Goal: Information Seeking & Learning: Learn about a topic

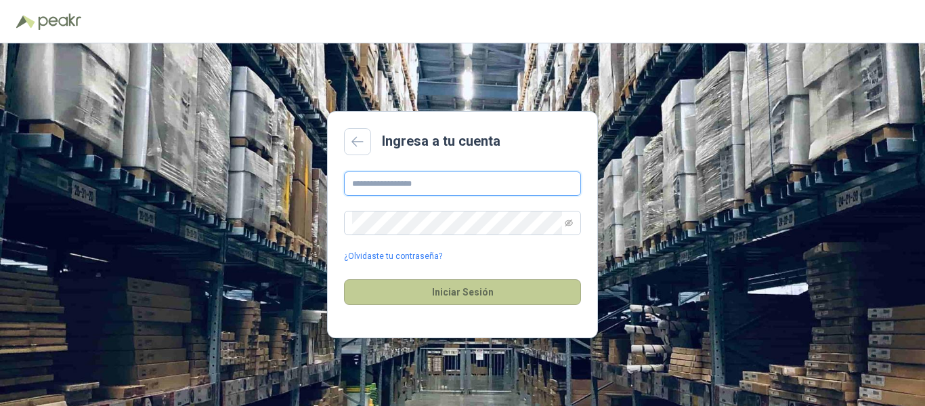
type input "**********"
click at [482, 301] on button "Iniciar Sesión" at bounding box center [462, 292] width 237 height 26
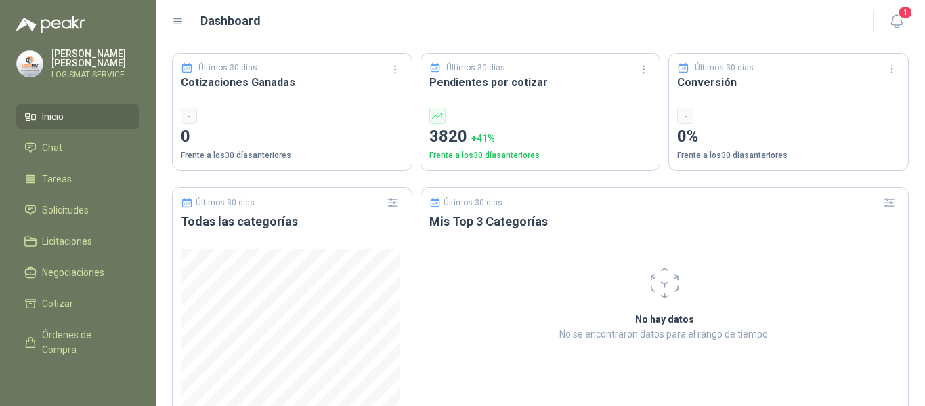
scroll to position [519, 0]
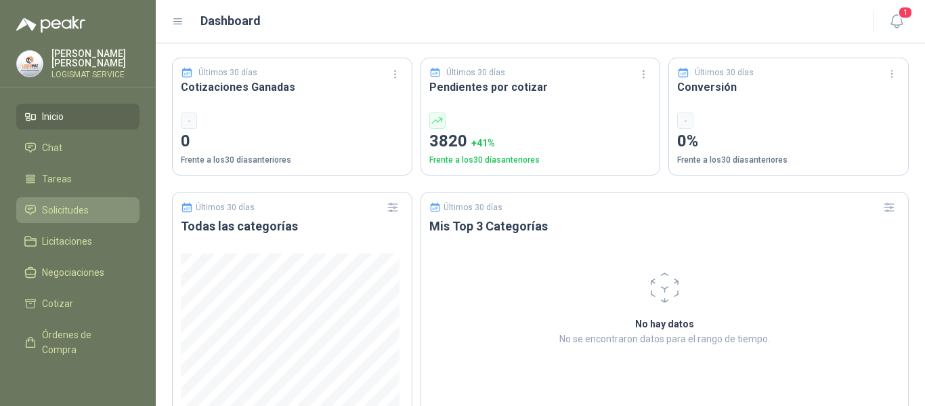
click at [88, 217] on link "Solicitudes" at bounding box center [77, 210] width 123 height 26
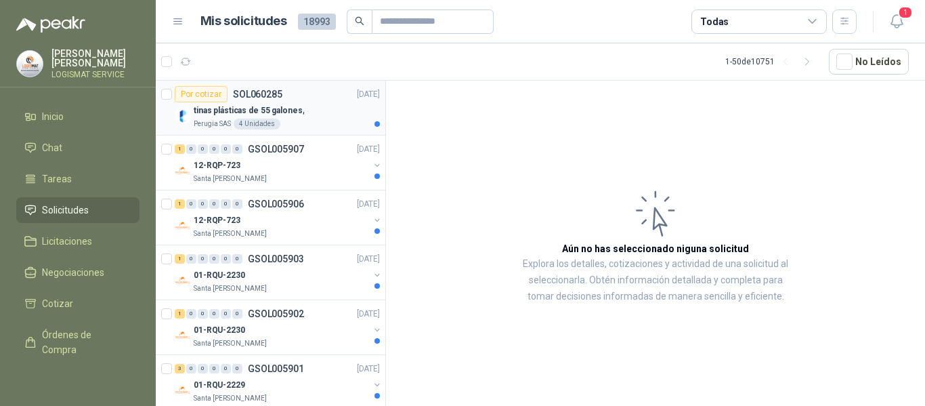
click at [323, 121] on div "Perugia SAS 4 Unidades" at bounding box center [287, 124] width 186 height 11
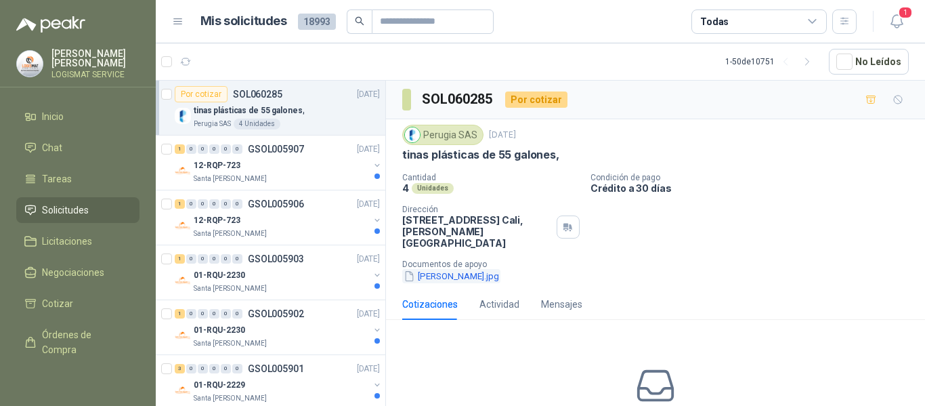
click at [425, 269] on button "tina.jpg" at bounding box center [451, 276] width 98 height 14
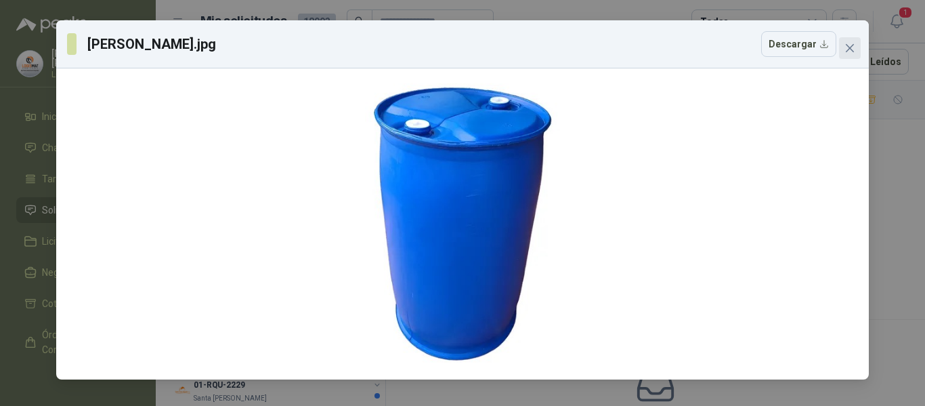
click at [845, 45] on icon "close" at bounding box center [850, 48] width 11 height 11
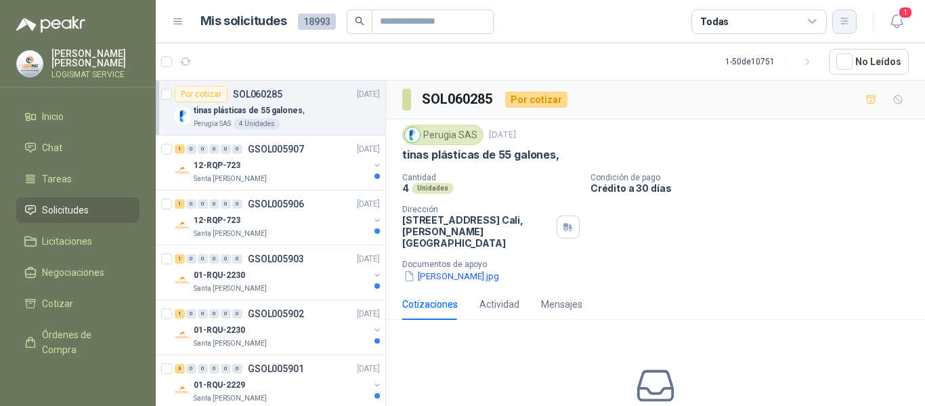
click at [840, 16] on icon "button" at bounding box center [845, 22] width 12 height 12
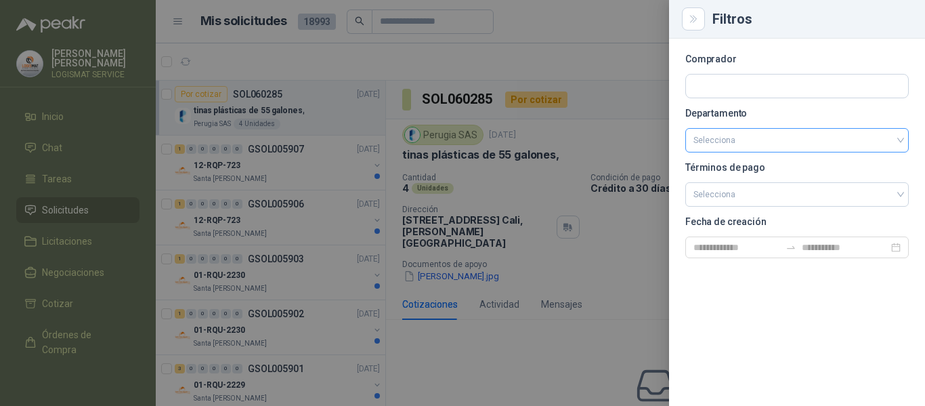
click at [744, 140] on input "search" at bounding box center [797, 140] width 207 height 23
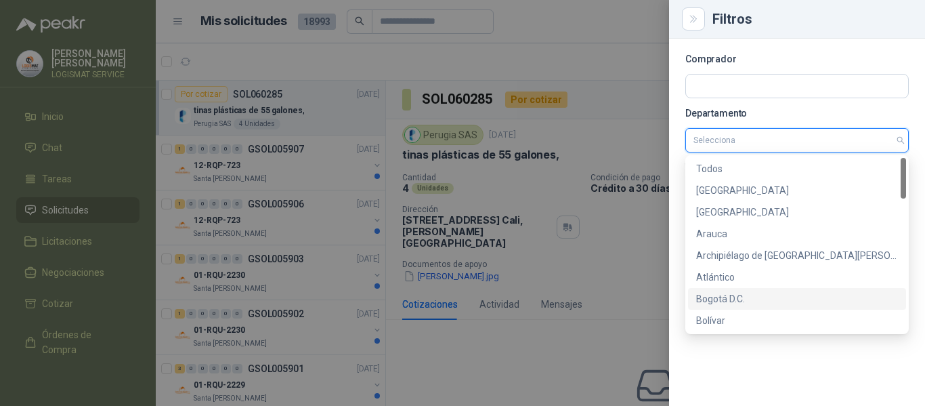
click at [717, 302] on div "Bogotá D.C." at bounding box center [797, 298] width 202 height 15
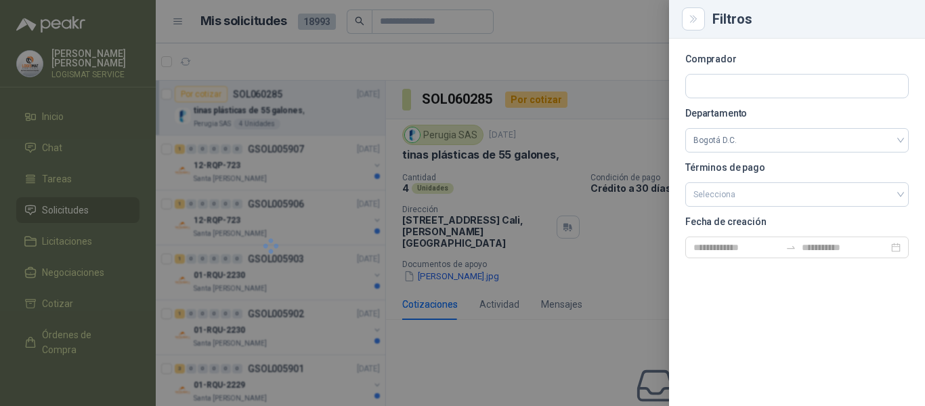
click at [623, 305] on div at bounding box center [462, 203] width 925 height 406
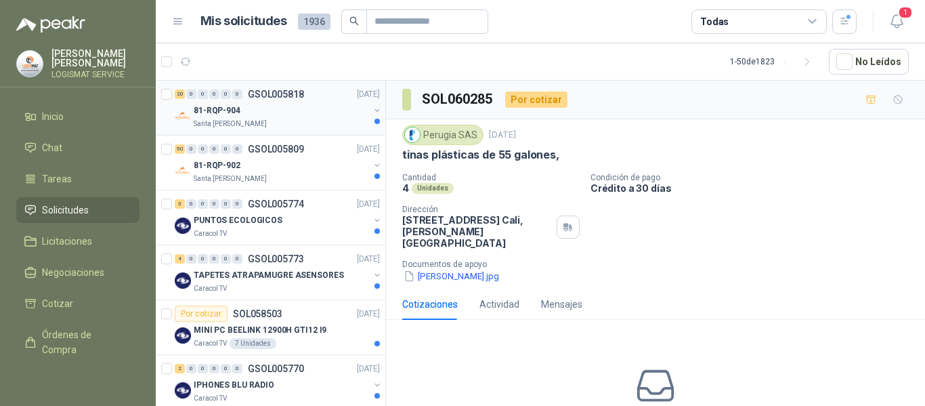
click at [252, 119] on p "Santa [PERSON_NAME]" at bounding box center [230, 124] width 73 height 11
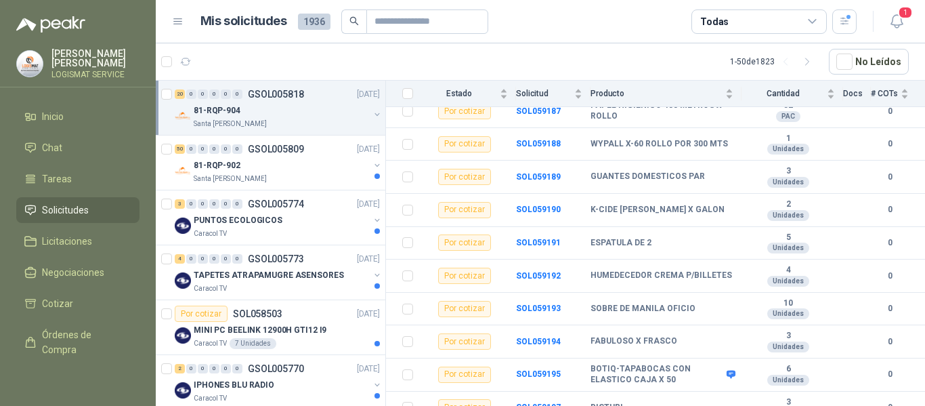
scroll to position [519, 0]
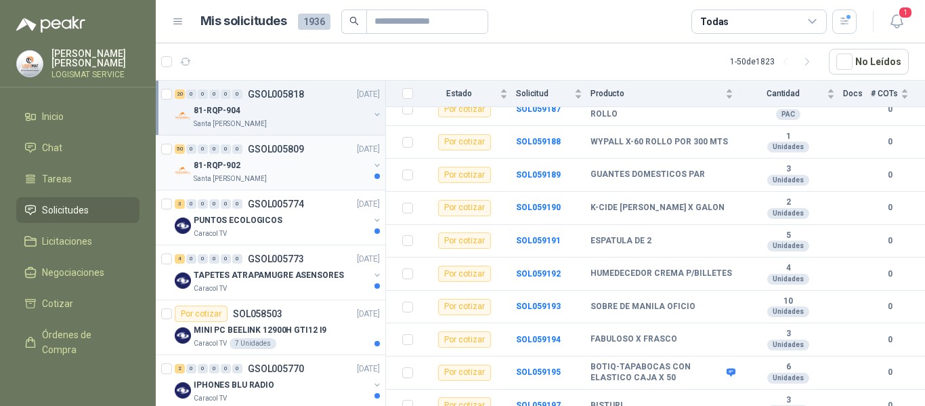
click at [316, 164] on div "81-RQP-902" at bounding box center [281, 165] width 175 height 16
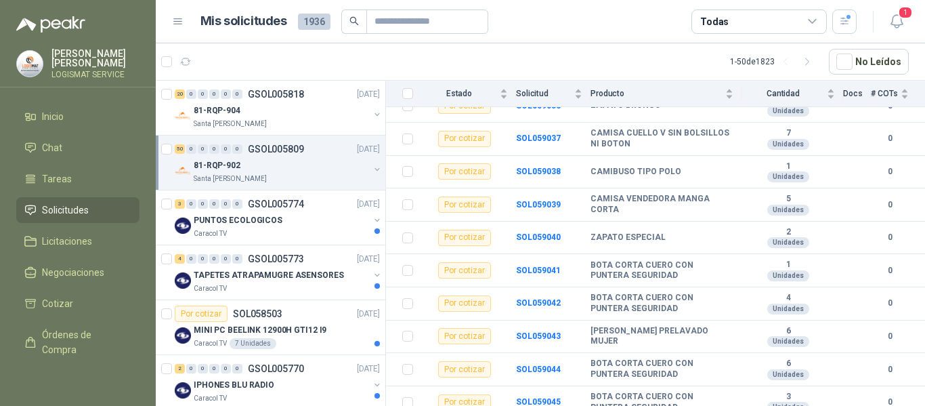
scroll to position [1507, 0]
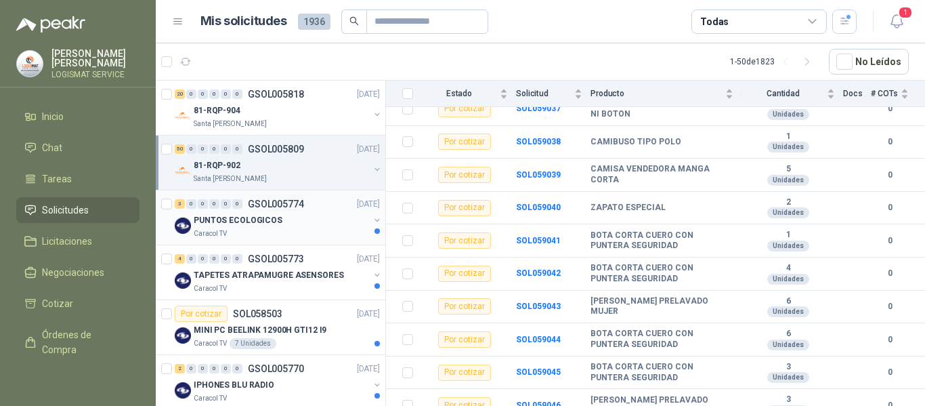
click at [266, 226] on p "PUNTOS ECOLOGICOS" at bounding box center [238, 220] width 89 height 13
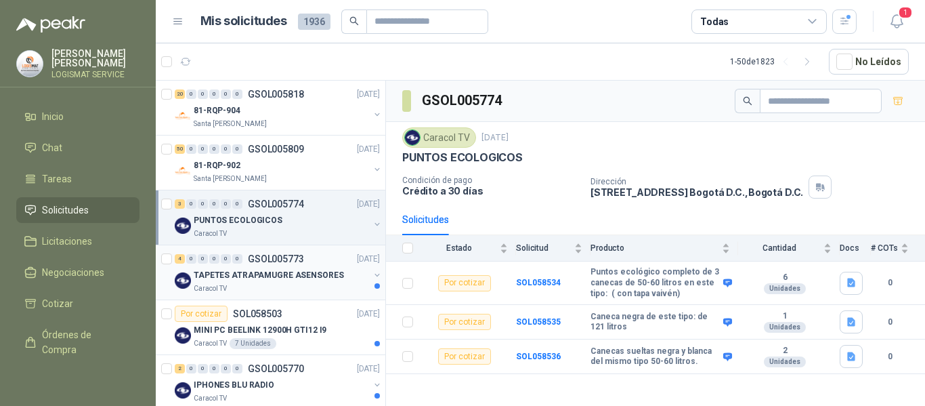
click at [239, 280] on p "TAPETES ATRAPAMUGRE ASENSORES" at bounding box center [269, 275] width 150 height 13
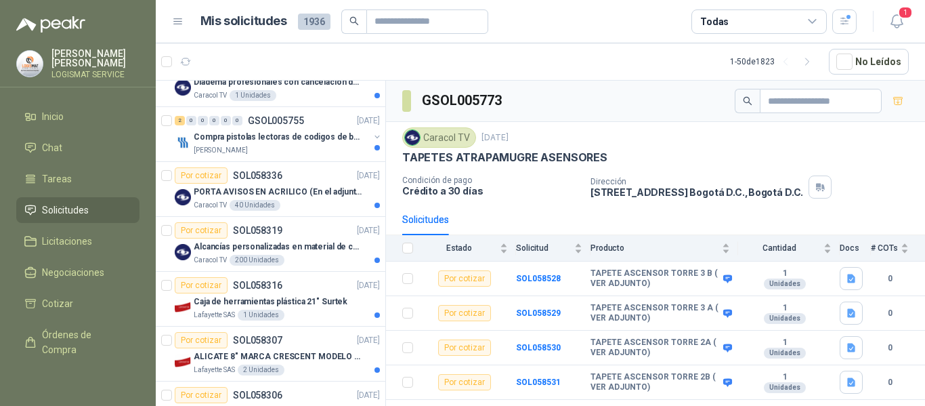
scroll to position [374, 0]
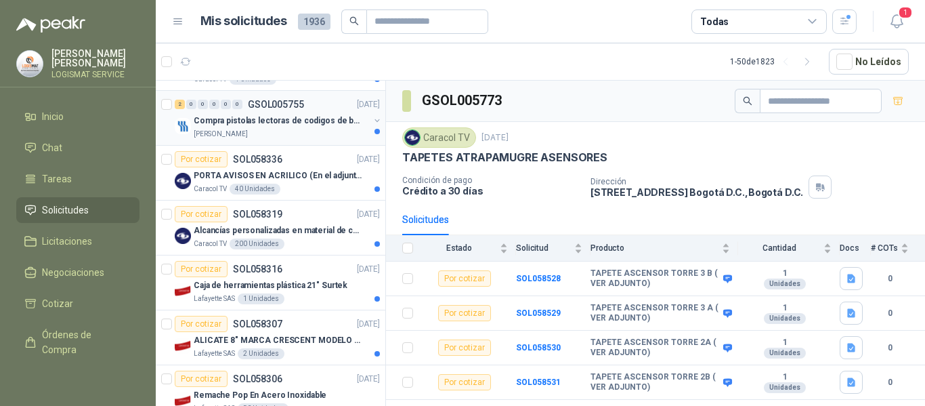
click at [293, 115] on p "Compra pistolas lectoras de codigos de barras" at bounding box center [278, 120] width 169 height 13
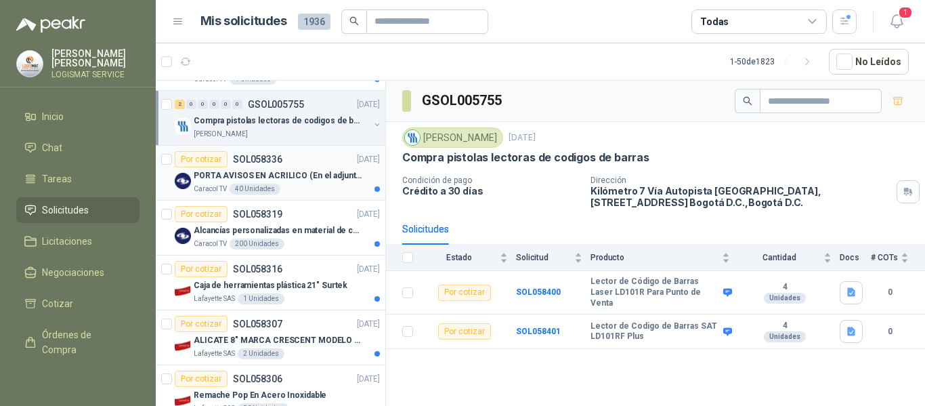
click at [312, 174] on p "PORTA AVISOS EN ACRILICO (En el adjunto mas informacion)" at bounding box center [278, 175] width 169 height 13
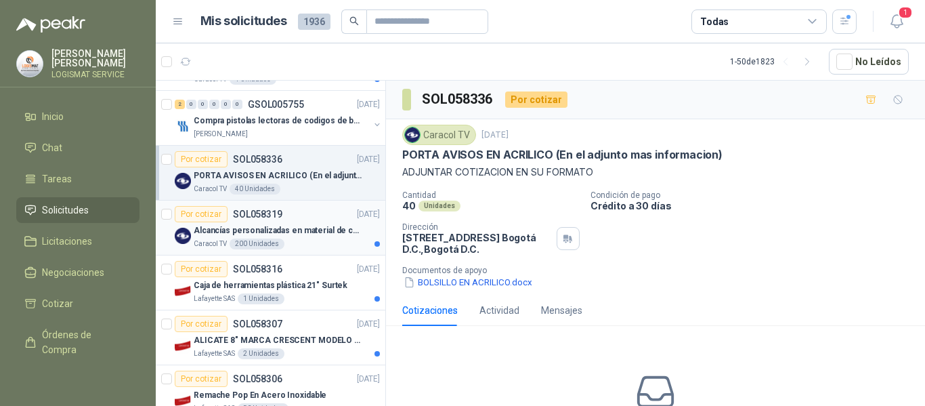
click at [308, 230] on p "Alcancías personalizadas en material de cerámica (VER ADJUNTO)" at bounding box center [278, 230] width 169 height 13
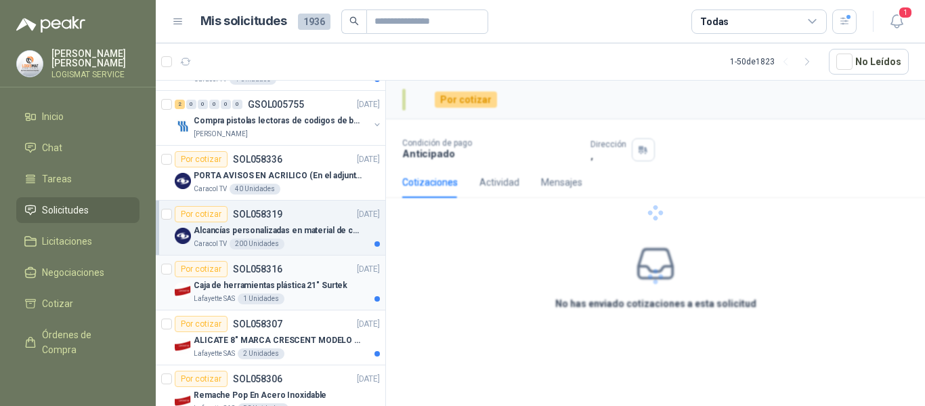
click at [309, 281] on p "Caja de herramientas plástica 21" Surtek" at bounding box center [271, 285] width 154 height 13
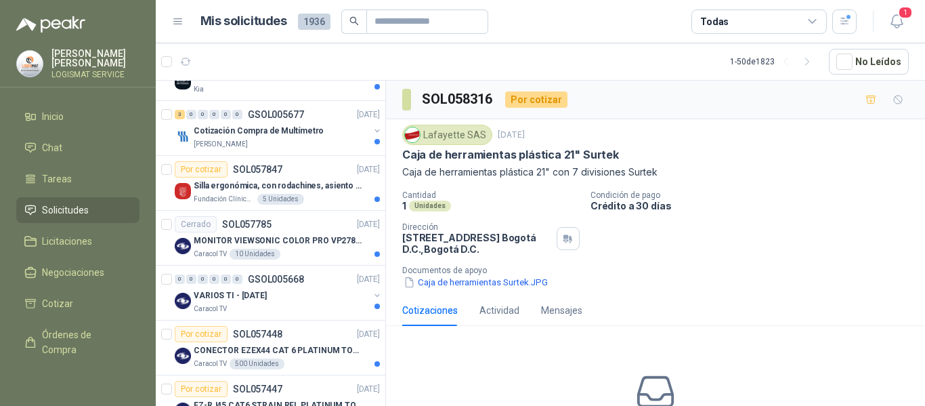
scroll to position [1582, 0]
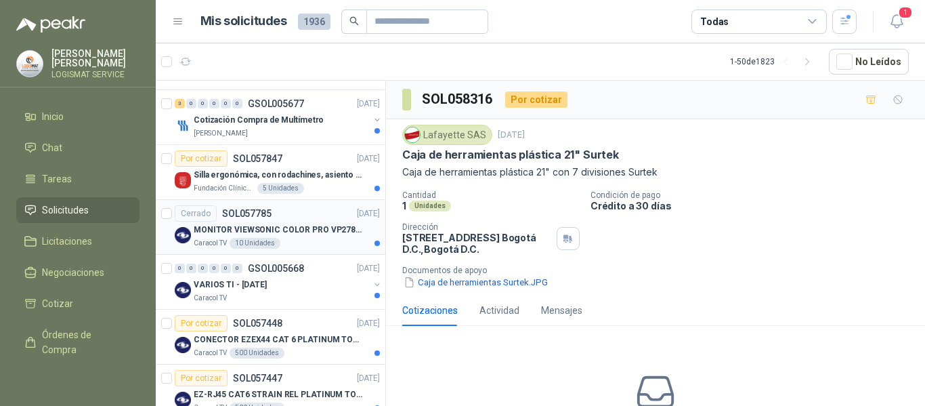
click at [316, 222] on div "MONITOR VIEWSONIC COLOR PRO VP2786-4K" at bounding box center [287, 230] width 186 height 16
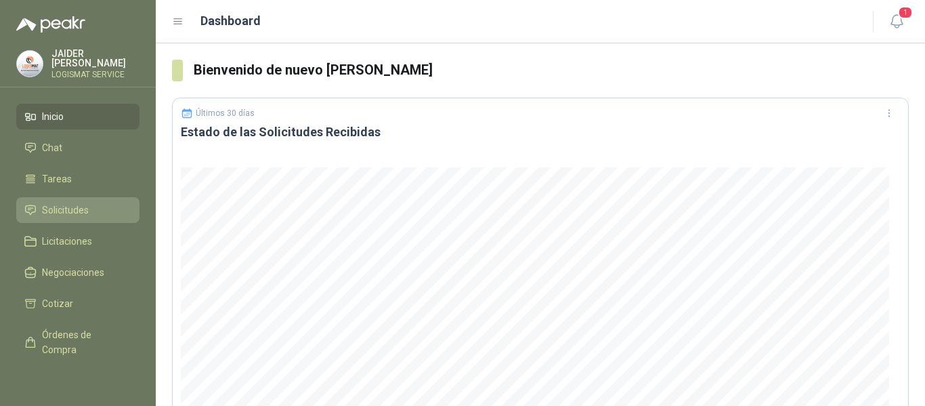
click at [68, 203] on span "Solicitudes" at bounding box center [65, 210] width 47 height 15
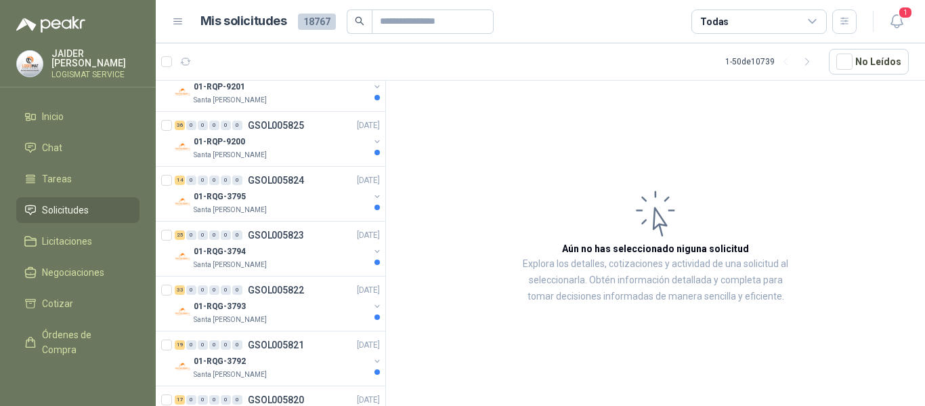
scroll to position [2280, 0]
